Goal: Task Accomplishment & Management: Manage account settings

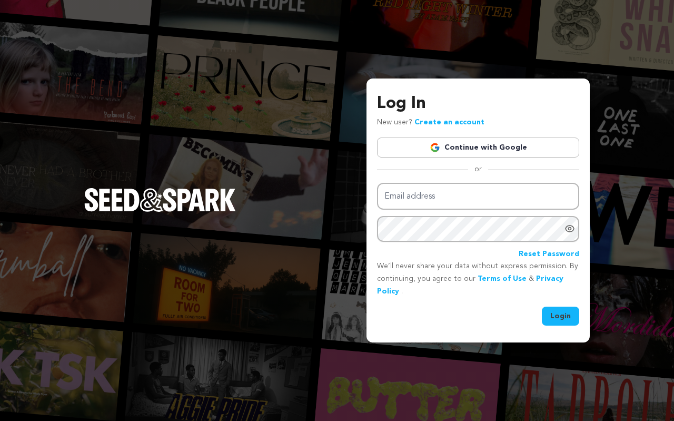
click at [467, 146] on link "Continue with Google" at bounding box center [478, 147] width 202 height 20
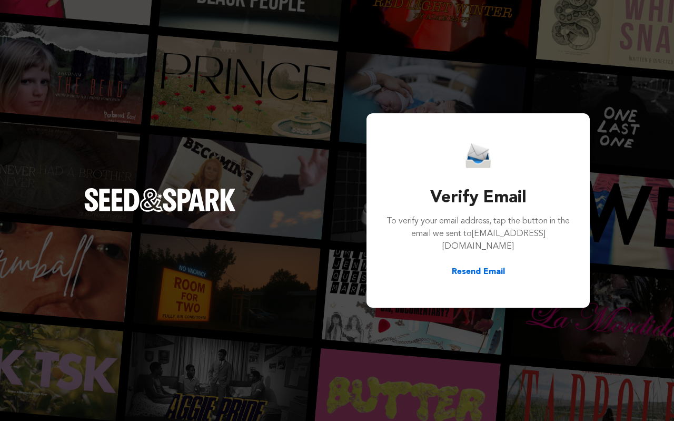
click at [479, 273] on button "Resend Email" at bounding box center [478, 272] width 53 height 13
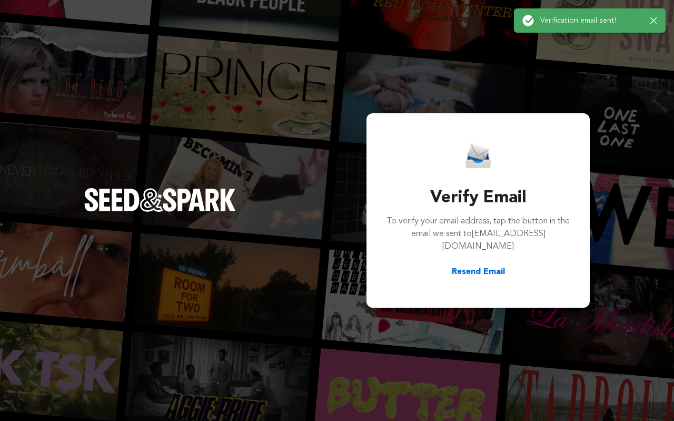
click at [656, 23] on icon "button" at bounding box center [654, 20] width 6 height 6
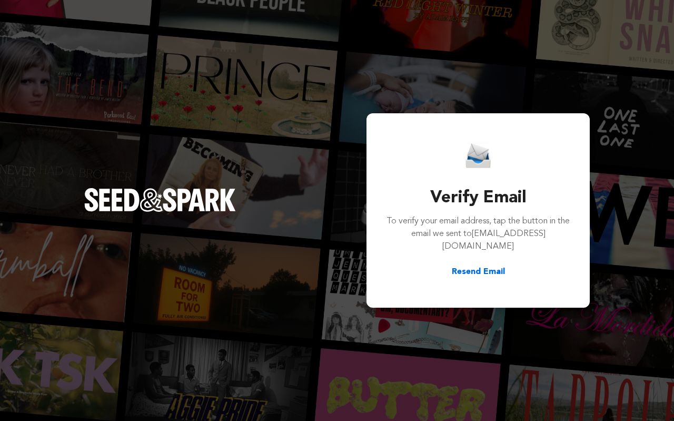
click at [445, 203] on h3 "Verify Email" at bounding box center [478, 197] width 185 height 25
click at [470, 283] on div "Verify Email To verify your email address, tap the button in the email we sent …" at bounding box center [478, 210] width 202 height 169
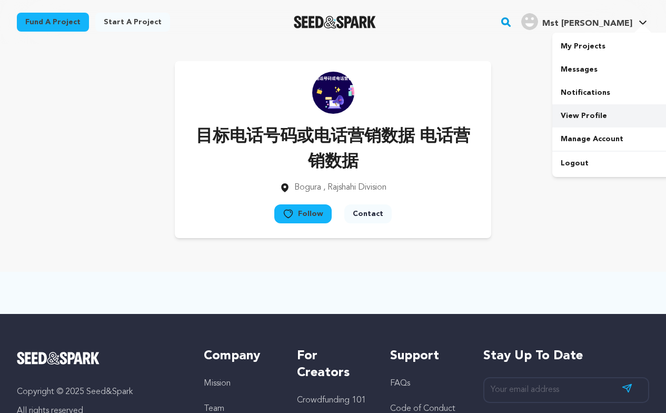
click at [571, 116] on link "View Profile" at bounding box center [612, 115] width 118 height 23
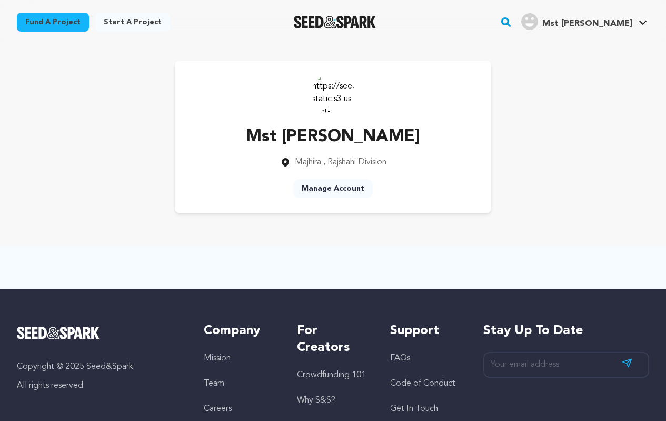
click at [343, 183] on link "Manage Account" at bounding box center [333, 188] width 80 height 19
